Goal: Task Accomplishment & Management: Manage account settings

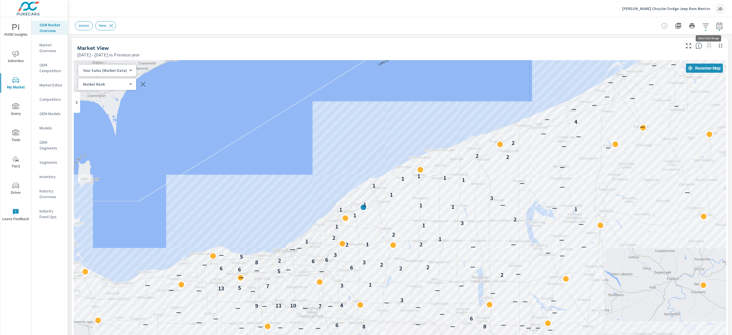
click at [716, 26] on icon "button" at bounding box center [719, 25] width 7 height 7
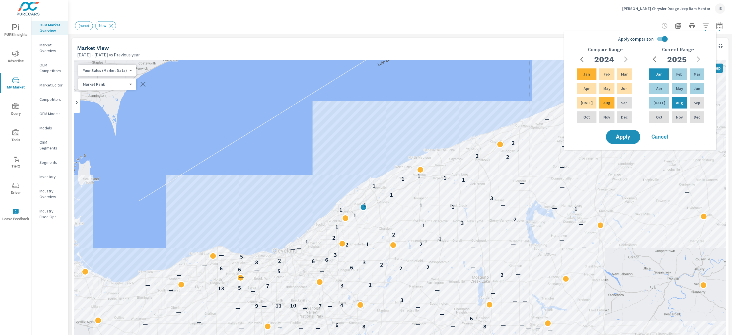
click at [457, 26] on div "(none) New" at bounding box center [360, 25] width 570 height 9
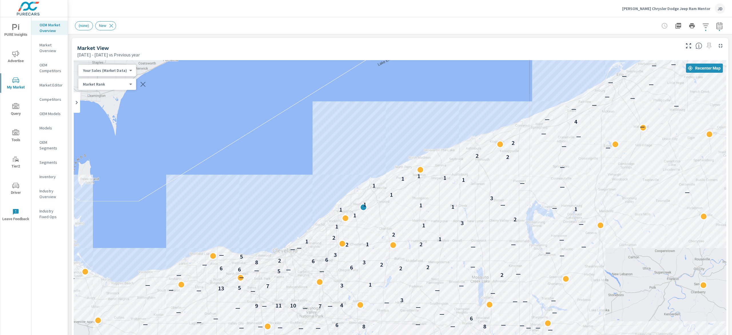
click at [720, 7] on div "JD" at bounding box center [720, 8] width 10 height 10
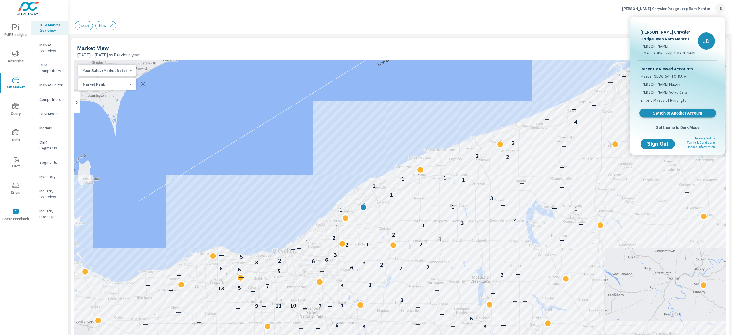
click at [680, 109] on link "Switch to Another Account" at bounding box center [677, 113] width 77 height 9
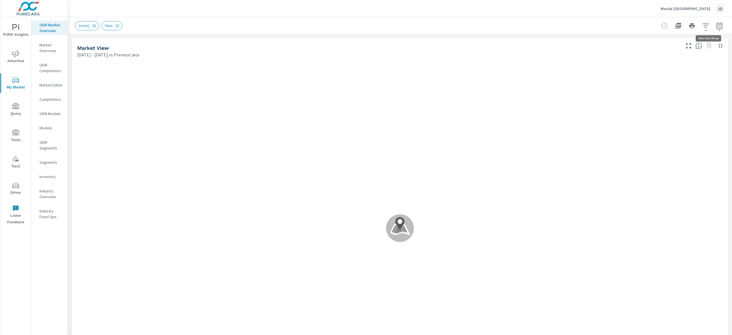
click at [716, 23] on icon "button" at bounding box center [719, 25] width 7 height 7
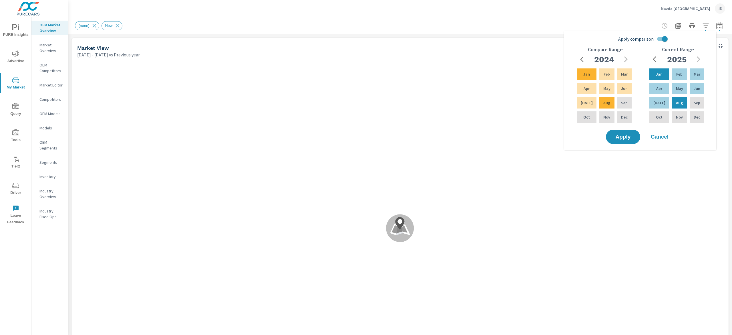
click at [665, 39] on input "Apply comparison" at bounding box center [664, 38] width 33 height 11
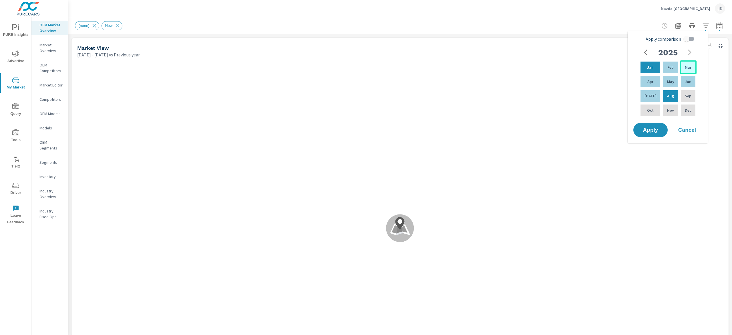
click at [685, 63] on div "Mar" at bounding box center [688, 67] width 17 height 14
click at [671, 94] on p "Aug" at bounding box center [670, 96] width 7 height 6
click at [687, 41] on input "Apply comparison" at bounding box center [686, 38] width 33 height 11
checkbox input "true"
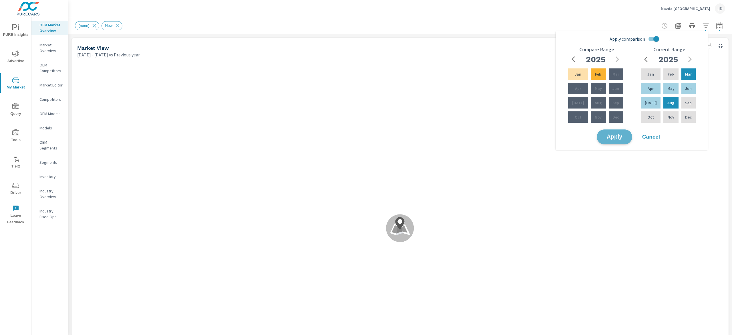
click at [626, 136] on span "Apply" at bounding box center [614, 136] width 23 height 5
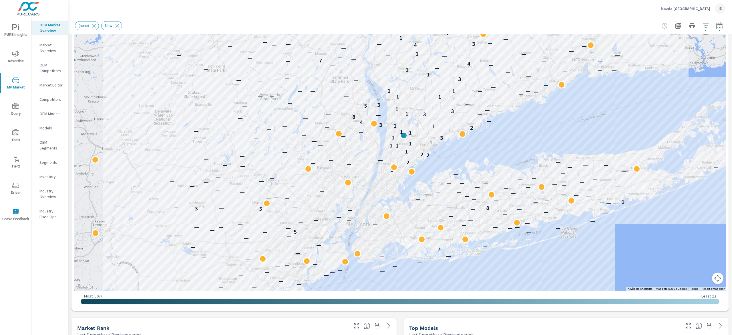
scroll to position [77, 0]
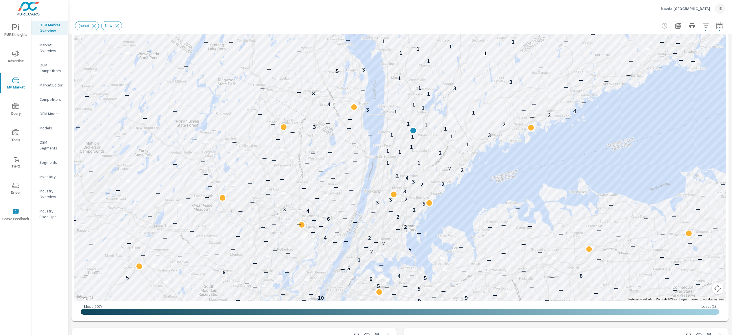
drag, startPoint x: 413, startPoint y: 107, endPoint x: 494, endPoint y: 43, distance: 102.8
click at [494, 43] on div "— — — — — — — — — — — — — — — — — — — — — — — — — — — — — — — — — — — — — — — —…" at bounding box center [400, 142] width 652 height 318
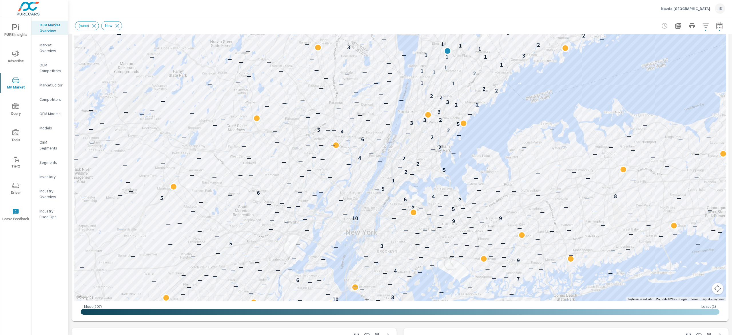
drag, startPoint x: 532, startPoint y: 215, endPoint x: 568, endPoint y: 132, distance: 90.4
click at [568, 132] on div "— — — — — — — — — — — — — — — — — — — — — — — — — — — — — — — — — — — — — — — —…" at bounding box center [617, 165] width 366 height 206
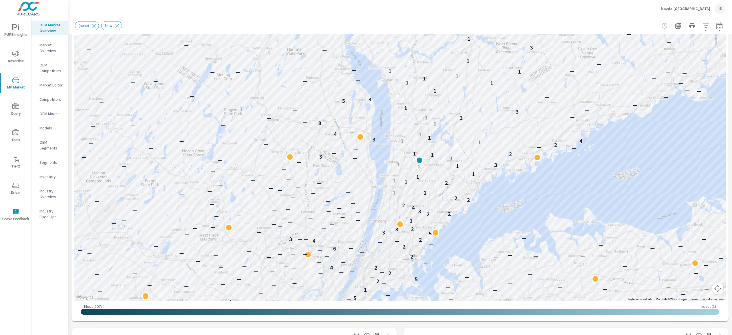
drag, startPoint x: 601, startPoint y: 73, endPoint x: 572, endPoint y: 193, distance: 123.5
click at [572, 193] on div "— — — — — — — — — — — — — — — — — — — — — — — — — — — — — — — — — — — — — — — —…" at bounding box center [400, 142] width 652 height 318
